Goal: Entertainment & Leisure: Browse casually

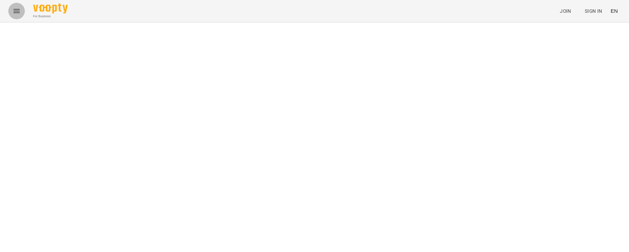
click at [15, 10] on icon "Menu" at bounding box center [16, 11] width 8 height 8
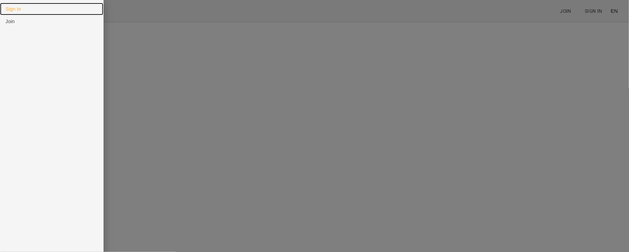
click at [23, 12] on link "Sign In" at bounding box center [51, 9] width 103 height 12
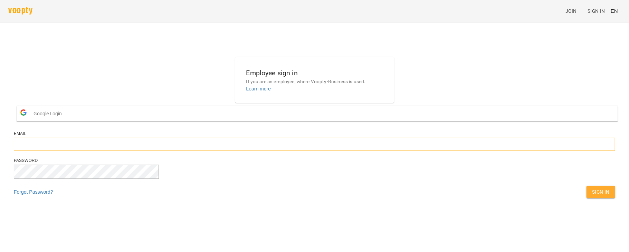
type input "**********"
click at [592, 196] on span "Sign In" at bounding box center [601, 192] width 18 height 8
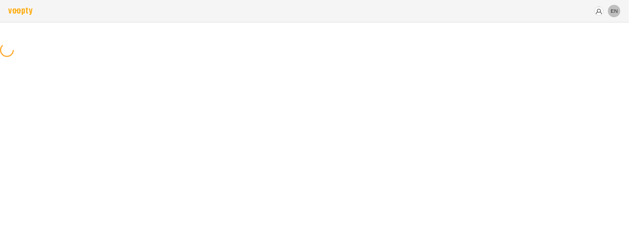
click at [619, 11] on button "EN" at bounding box center [614, 10] width 13 height 13
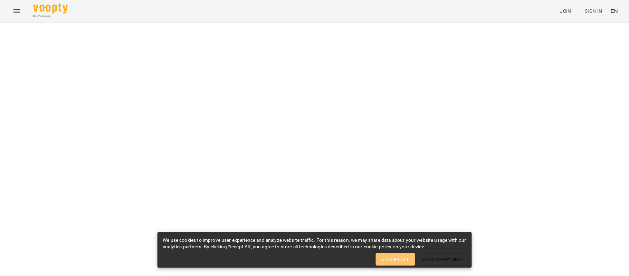
click at [388, 262] on span "Accept All" at bounding box center [395, 259] width 28 height 8
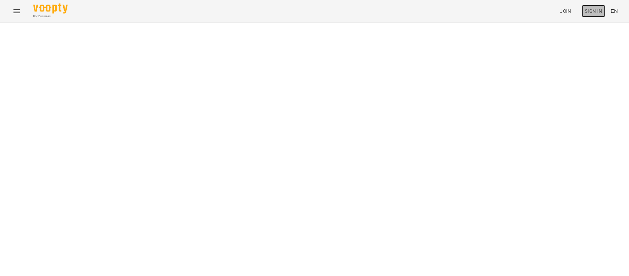
click at [599, 9] on span "Sign In" at bounding box center [594, 11] width 18 height 8
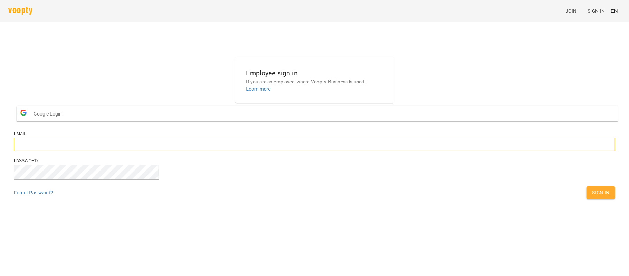
type input "**********"
click at [592, 197] on span "Sign In" at bounding box center [601, 192] width 18 height 8
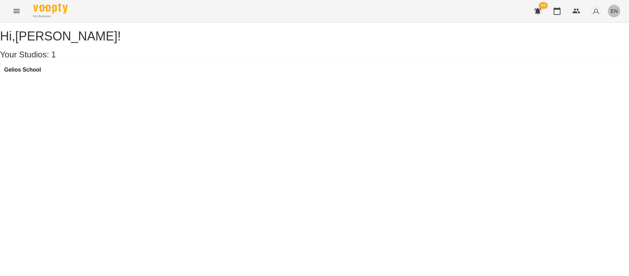
click at [615, 12] on span "EN" at bounding box center [614, 10] width 7 height 7
click at [608, 37] on div "Українська" at bounding box center [601, 39] width 35 height 12
click at [12, 10] on icon "Menu" at bounding box center [16, 11] width 8 height 8
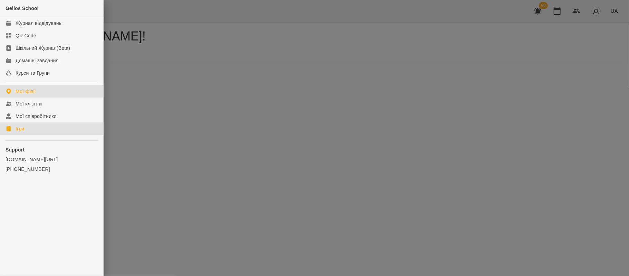
click at [34, 128] on link "Ігри" at bounding box center [51, 128] width 103 height 12
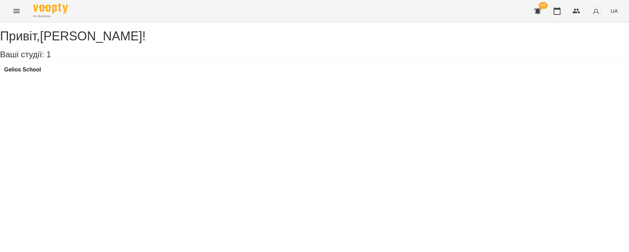
click at [17, 10] on icon "Menu" at bounding box center [16, 11] width 8 height 8
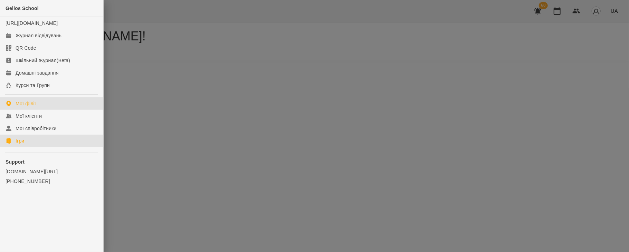
click at [30, 147] on link "Ігри" at bounding box center [51, 141] width 103 height 12
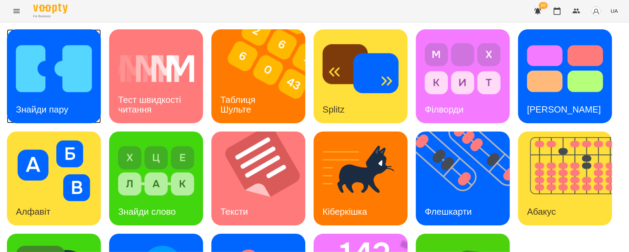
click at [72, 76] on img at bounding box center [54, 68] width 76 height 61
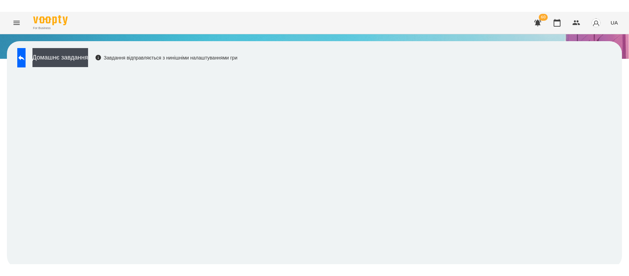
scroll to position [4, 0]
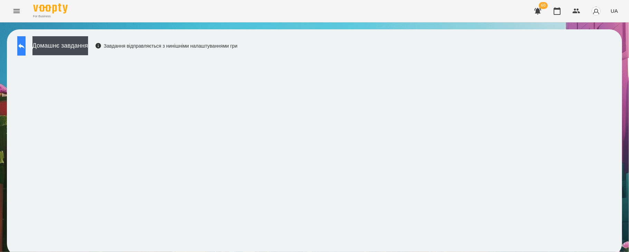
click at [26, 46] on button at bounding box center [21, 45] width 8 height 19
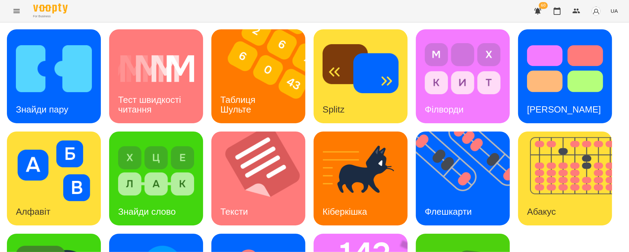
scroll to position [83, 0]
click at [480, 132] on img at bounding box center [467, 179] width 103 height 94
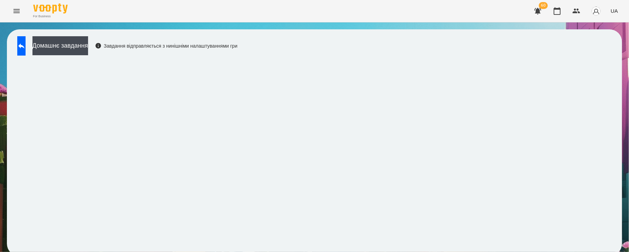
scroll to position [4, 0]
click at [26, 42] on button at bounding box center [21, 45] width 8 height 19
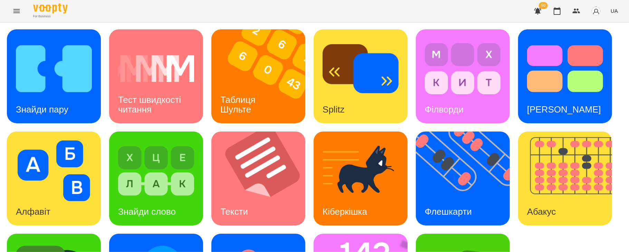
scroll to position [83, 0]
click at [582, 132] on img at bounding box center [569, 179] width 103 height 94
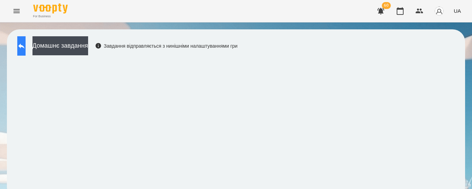
click at [22, 44] on button at bounding box center [21, 45] width 8 height 19
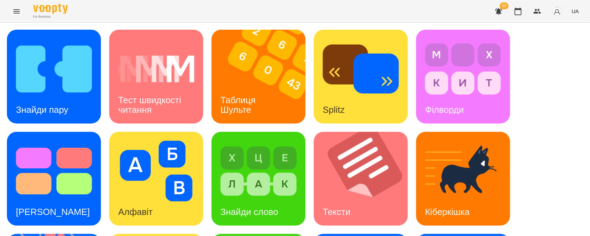
scroll to position [129, 0]
